Goal: Information Seeking & Learning: Learn about a topic

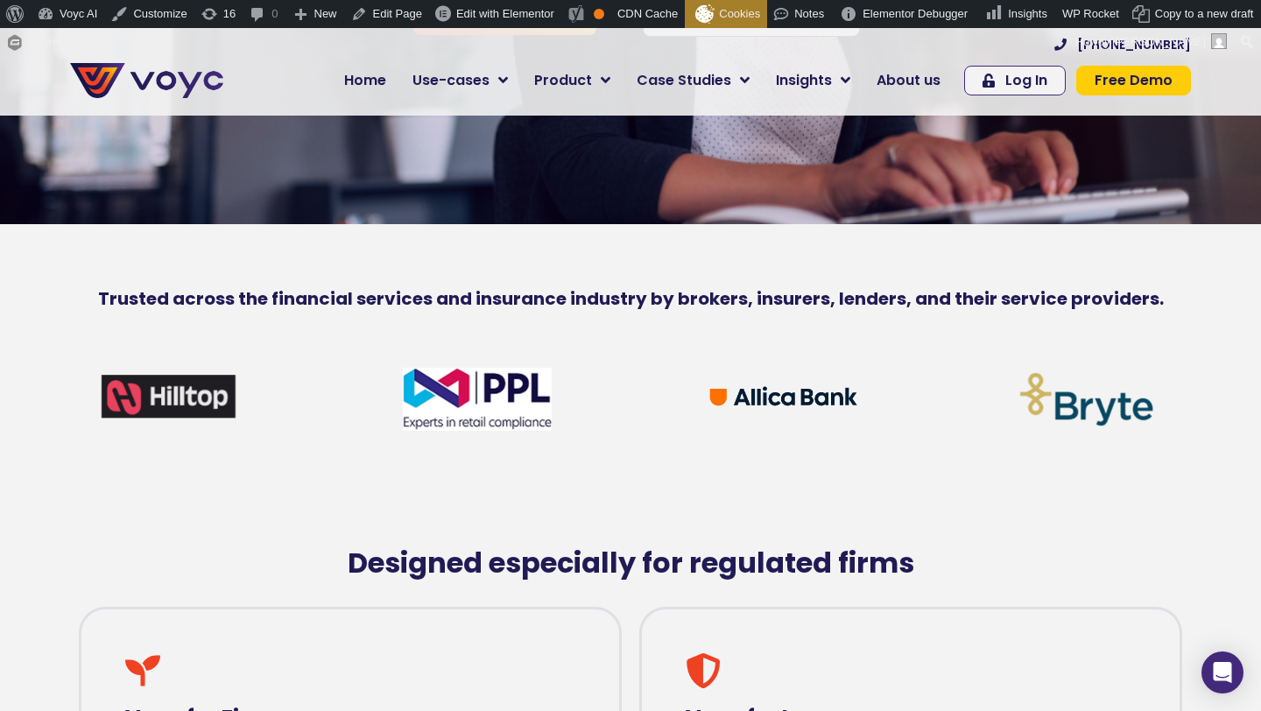
scroll to position [517, 0]
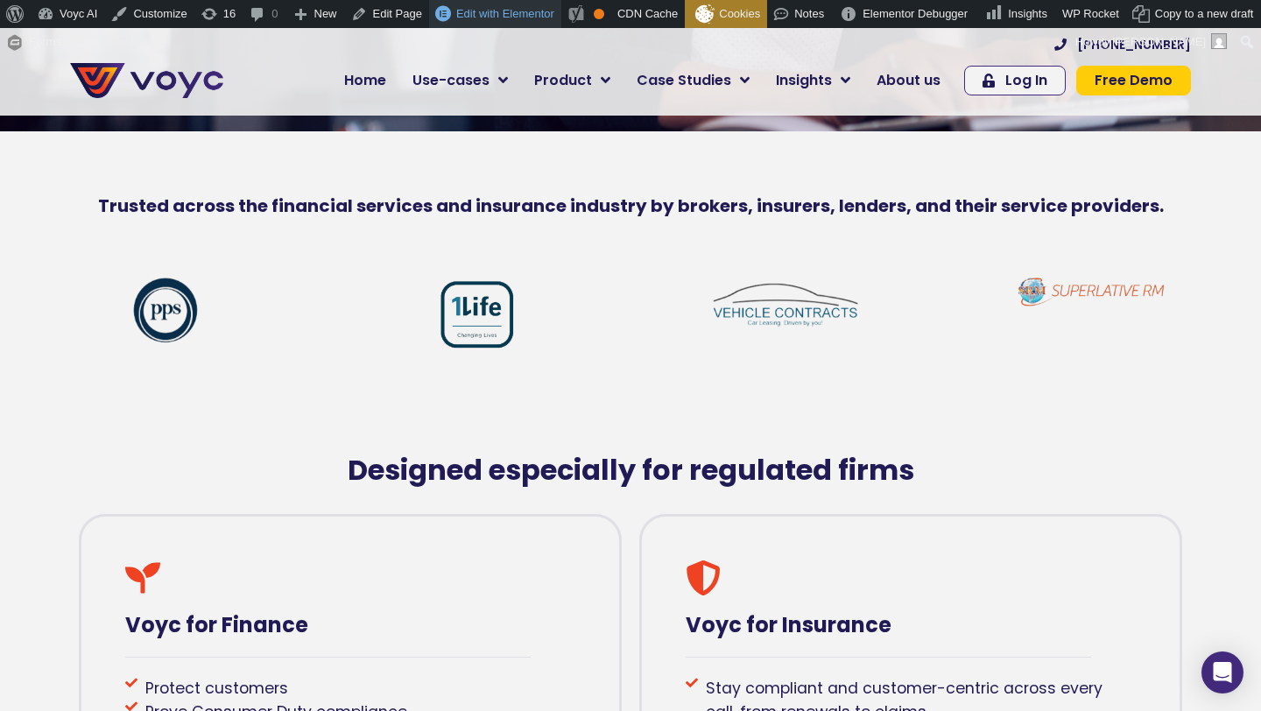
click at [527, 13] on span "Edit with Elementor" at bounding box center [505, 13] width 98 height 13
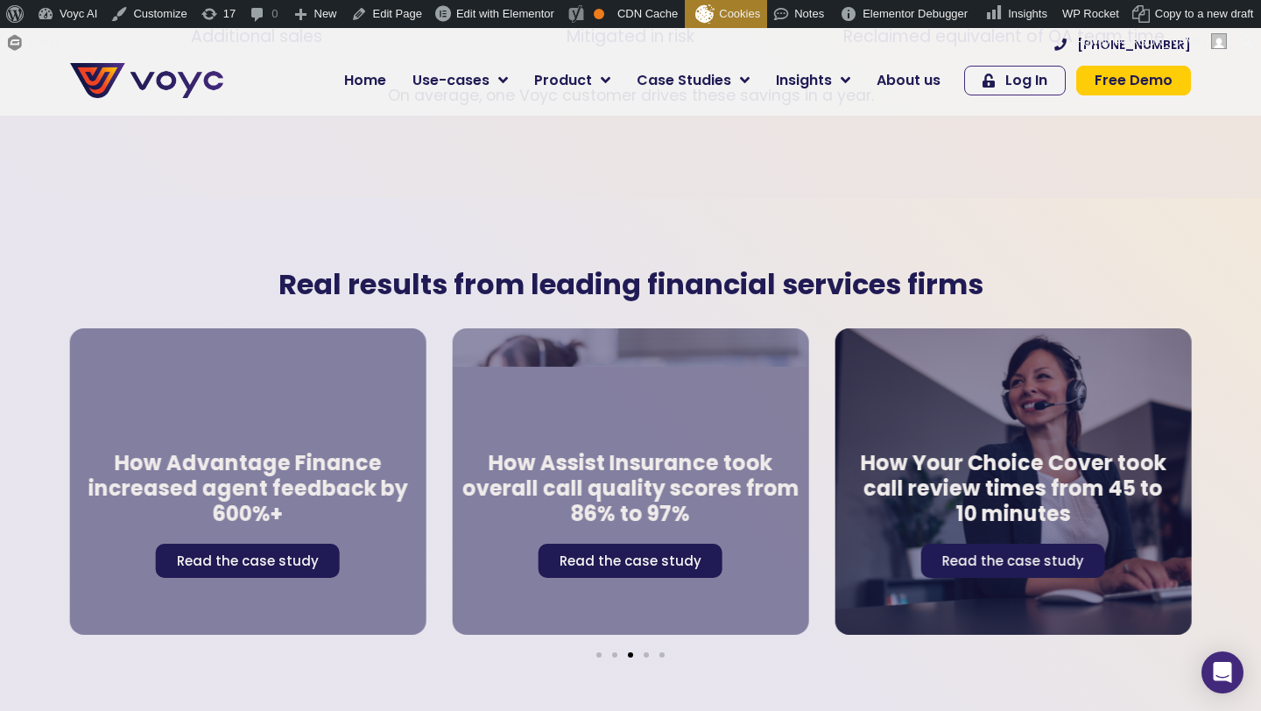
scroll to position [2990, 0]
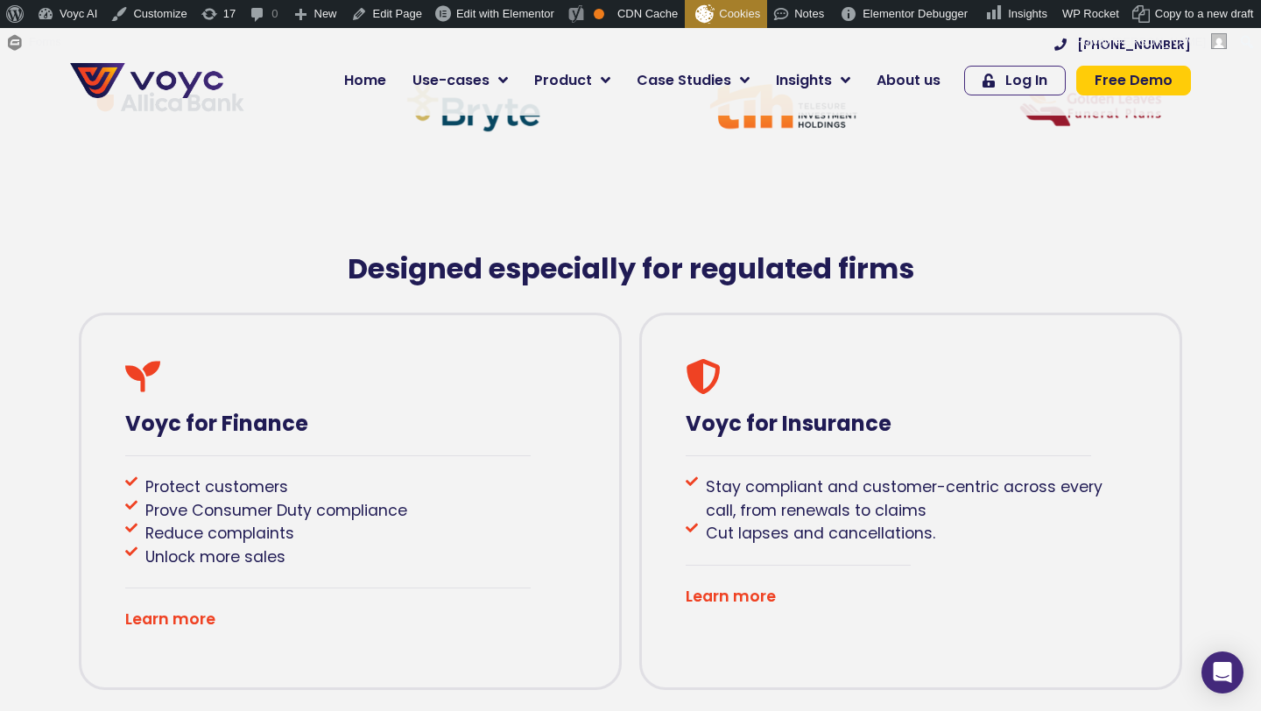
scroll to position [647, 0]
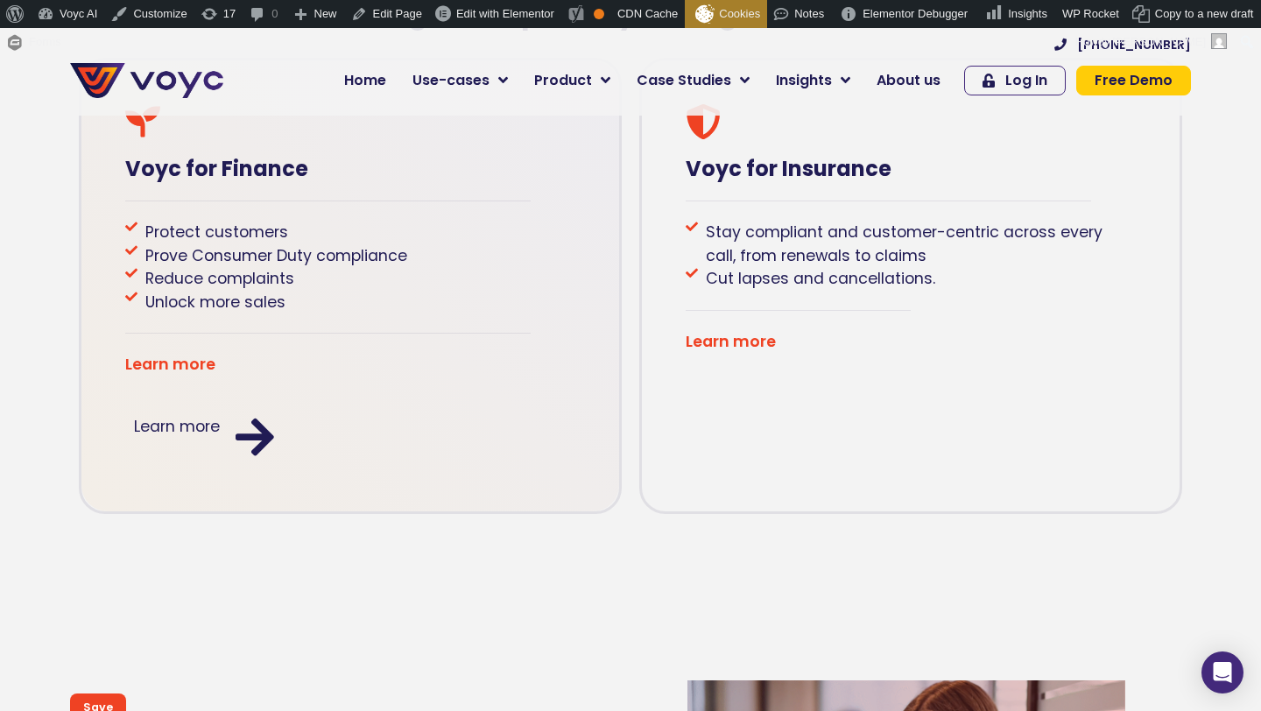
scroll to position [972, 0]
click at [209, 427] on p "Learn more" at bounding box center [177, 427] width 86 height 23
click at [197, 427] on p "Learn more" at bounding box center [177, 427] width 86 height 23
click at [200, 425] on p "Learn more" at bounding box center [177, 427] width 86 height 23
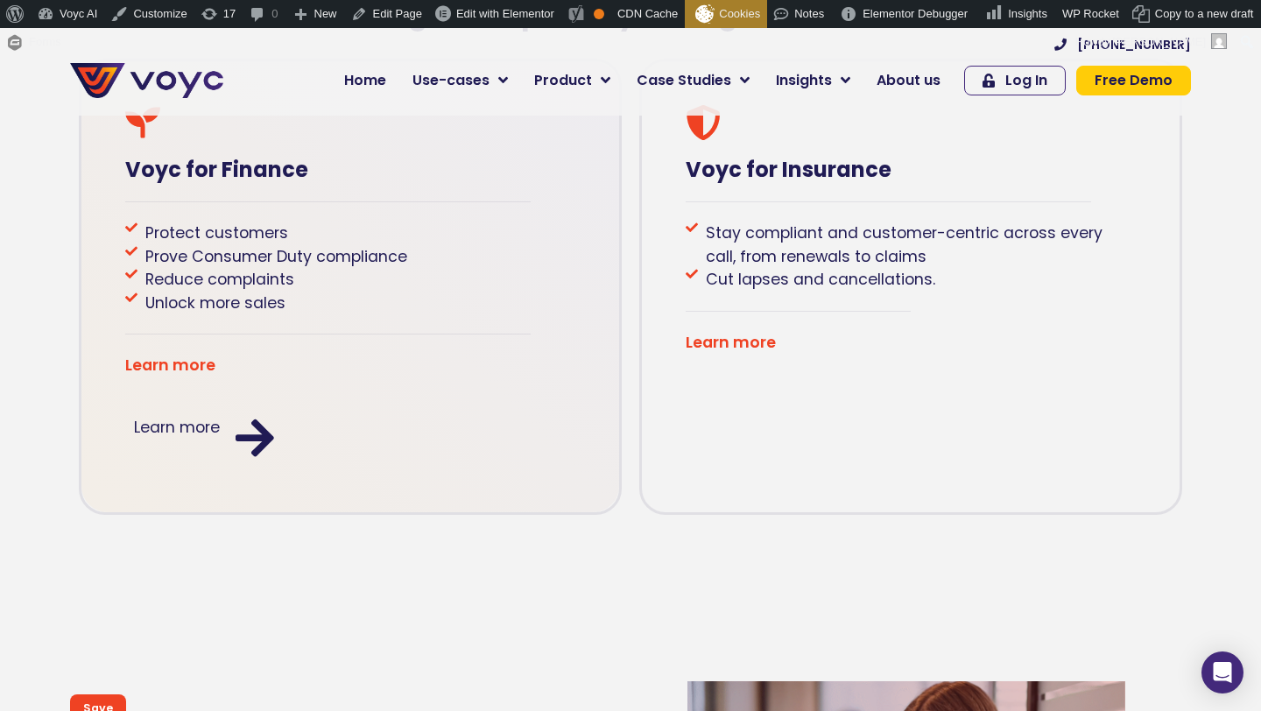
click at [297, 432] on div "Learn more" at bounding box center [350, 437] width 450 height 61
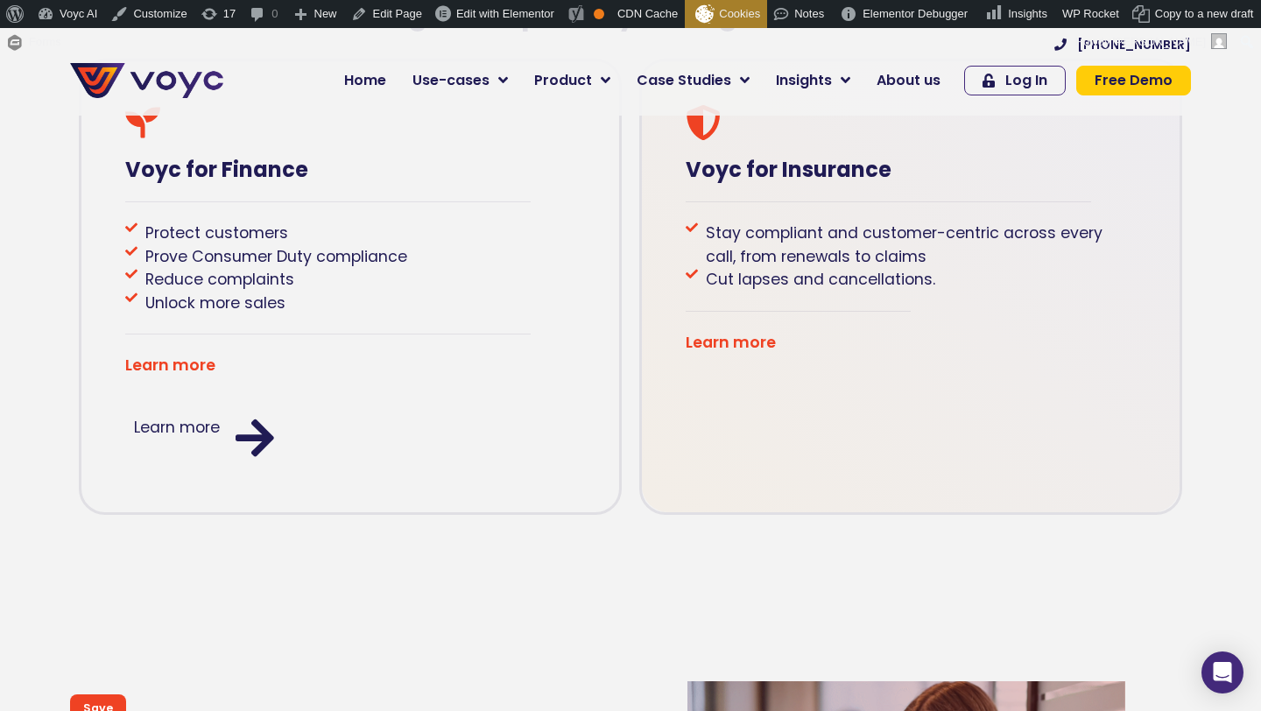
scroll to position [900, 0]
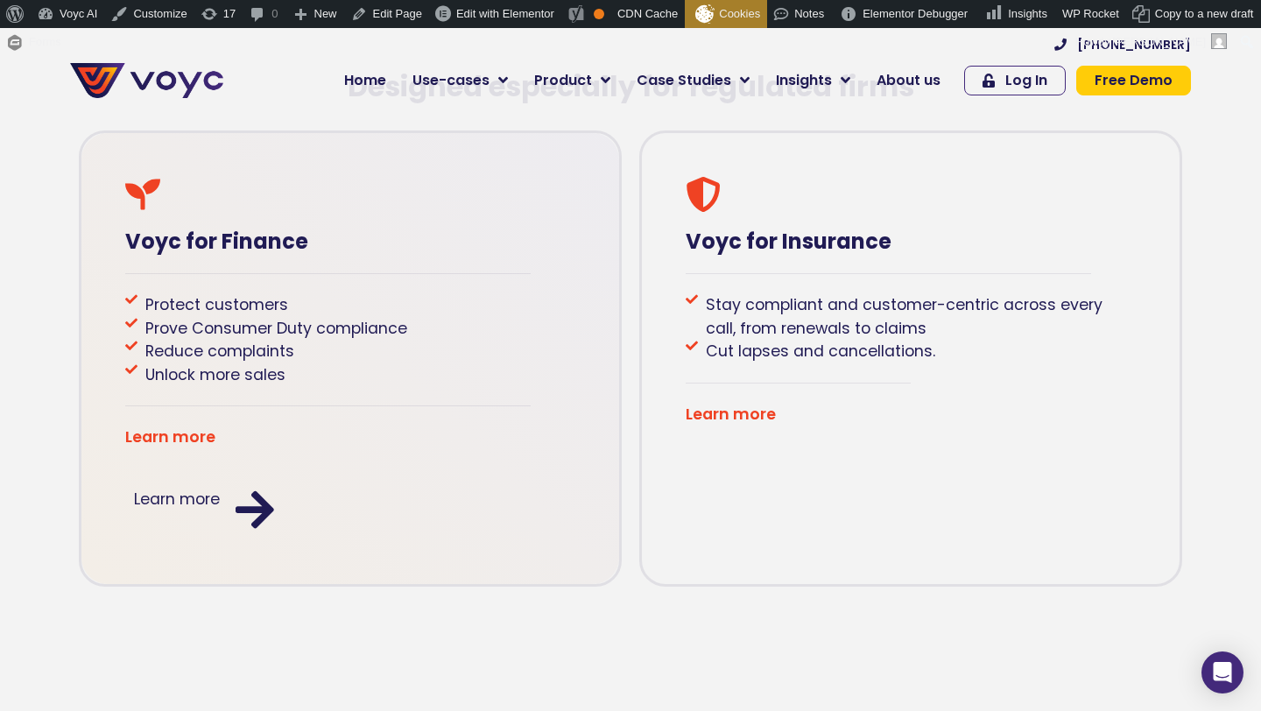
click at [160, 504] on p "Learn more" at bounding box center [177, 499] width 86 height 23
click at [243, 498] on icon at bounding box center [255, 510] width 44 height 44
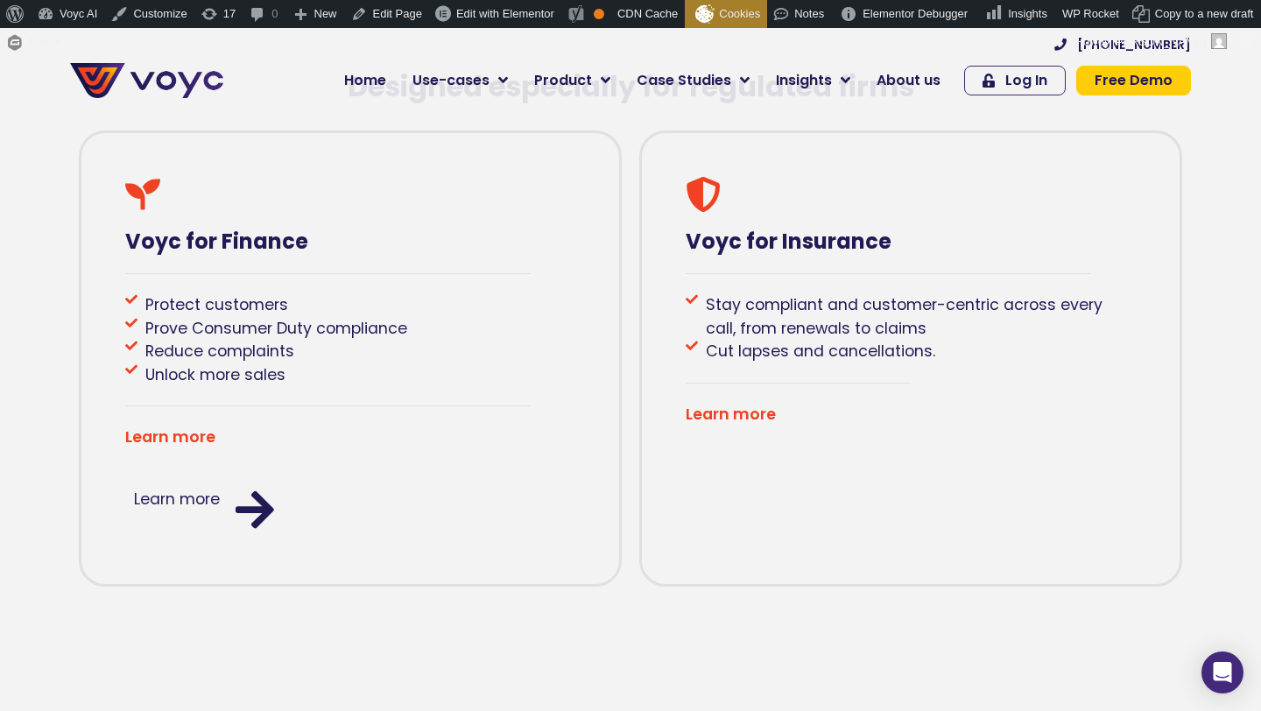
click at [316, 595] on div at bounding box center [630, 617] width 1121 height 44
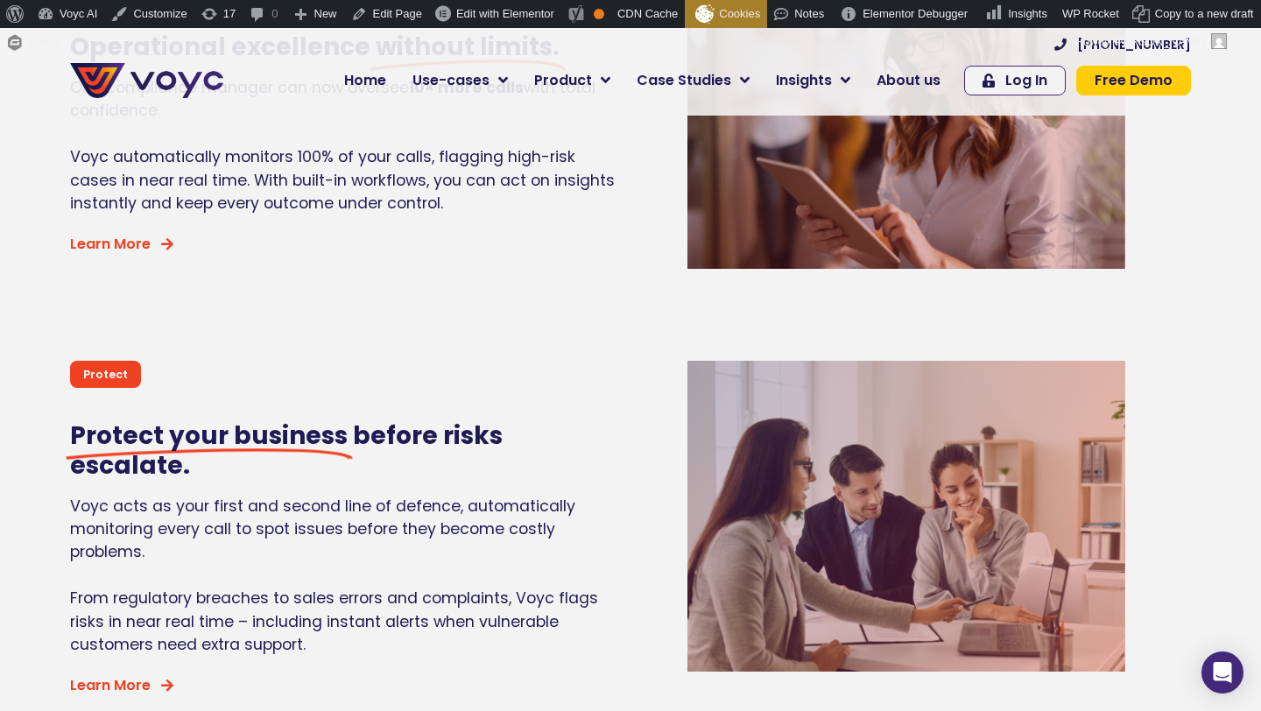
scroll to position [1705, 0]
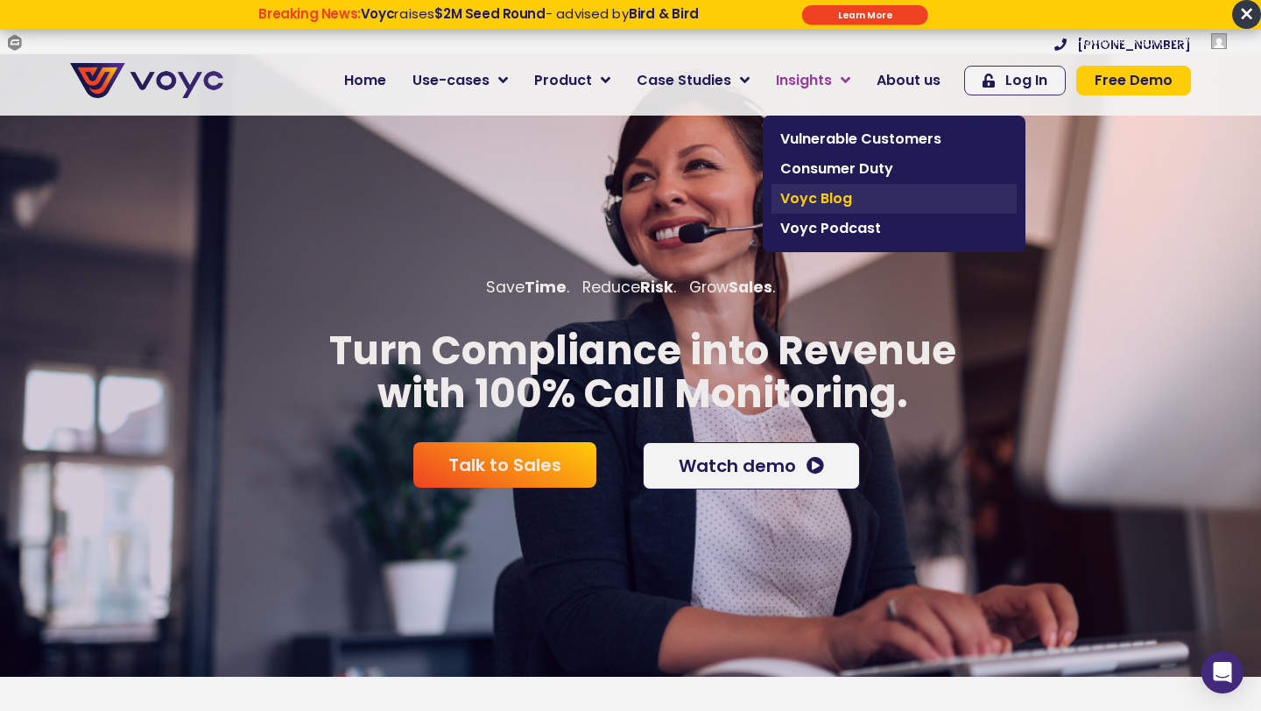
click at [846, 194] on span "Voyc Blog" at bounding box center [894, 198] width 228 height 21
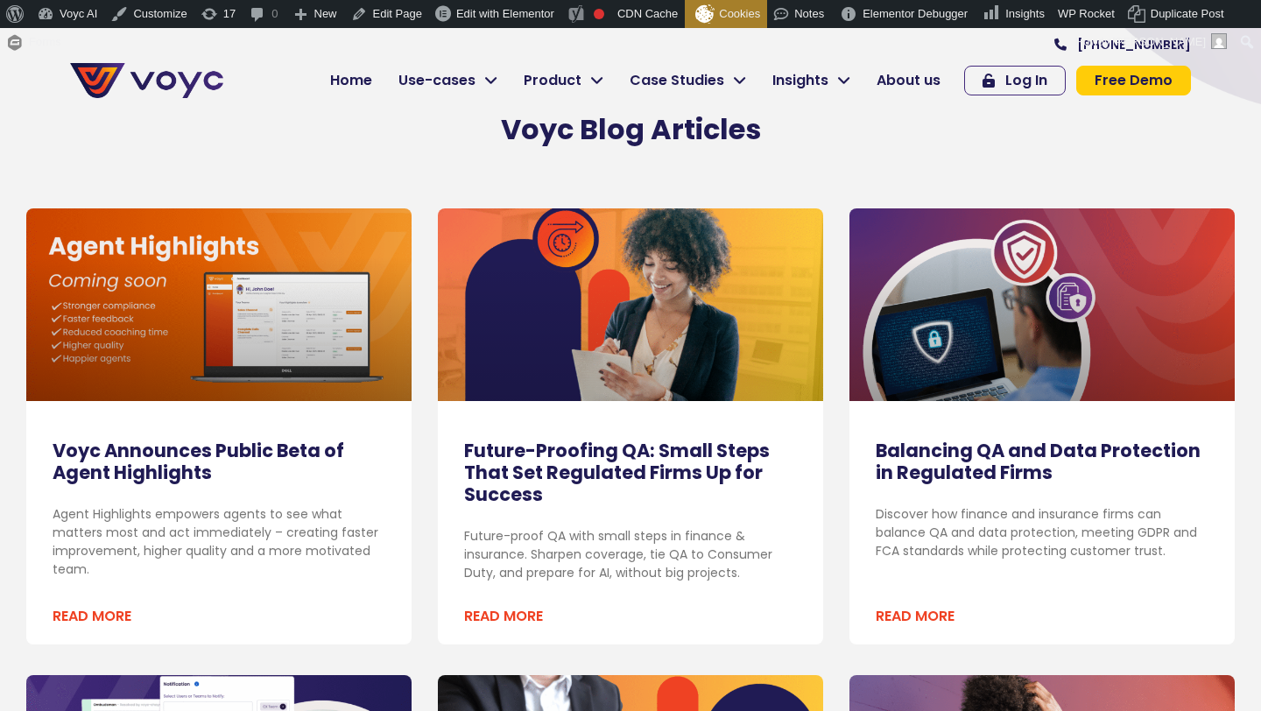
scroll to position [242, 0]
